Goal: Information Seeking & Learning: Learn about a topic

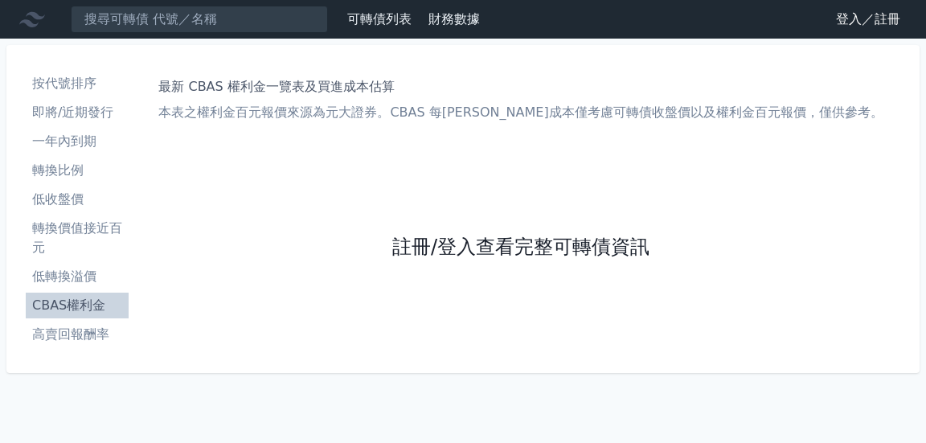
click at [451, 244] on link "註冊/登入查看完整可轉債資訊" at bounding box center [520, 248] width 257 height 26
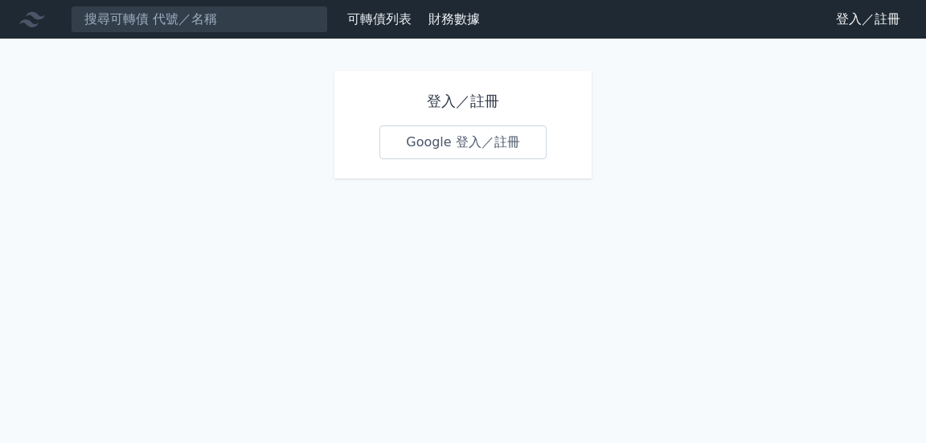
click at [466, 151] on link "Google 登入／註冊" at bounding box center [463, 142] width 167 height 34
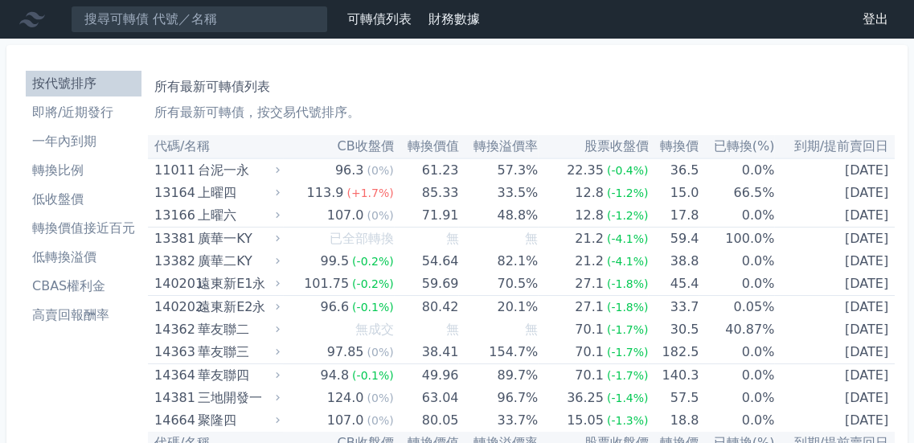
click at [43, 277] on li "CBAS權利金" at bounding box center [84, 286] width 116 height 19
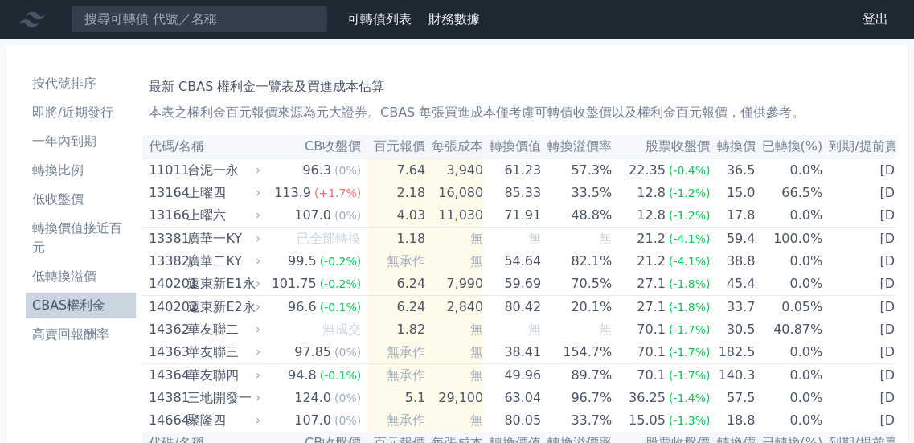
click at [390, 147] on th "百元報價" at bounding box center [396, 146] width 58 height 23
